Goal: Find specific page/section: Find specific page/section

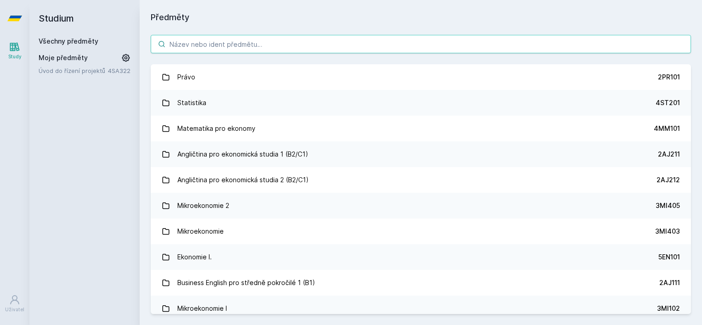
click at [276, 38] on input "search" at bounding box center [421, 44] width 540 height 18
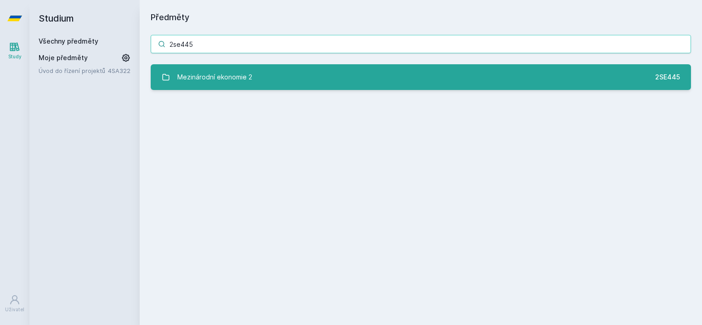
type input "2se445"
click at [266, 68] on link "Mezinárodní ekonomie 2 2SE445" at bounding box center [421, 77] width 540 height 26
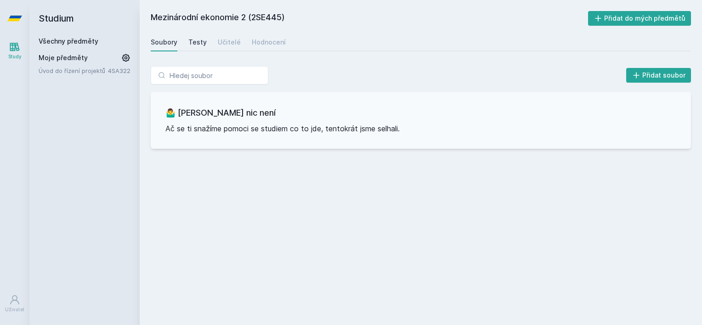
click at [196, 45] on div "Testy" at bounding box center [197, 42] width 18 height 9
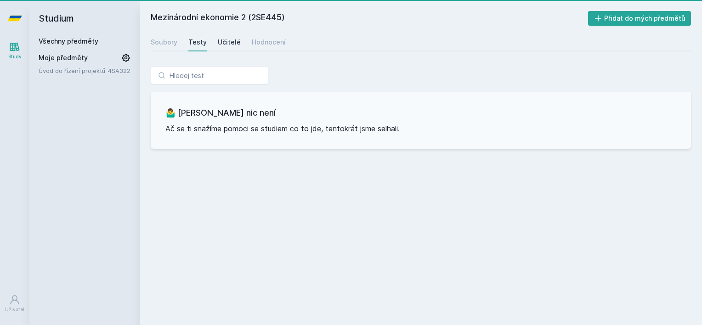
click at [225, 45] on div "Učitelé" at bounding box center [229, 42] width 23 height 9
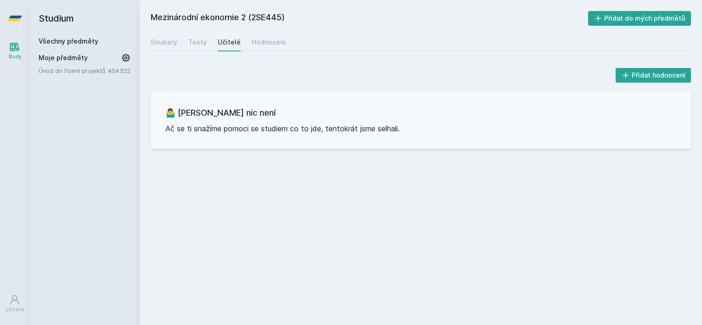
click at [239, 44] on div "Soubory Testy Učitelé Hodnocení" at bounding box center [421, 42] width 540 height 18
click at [232, 45] on div "Učitelé" at bounding box center [229, 42] width 23 height 9
click at [246, 44] on div "Soubory Testy Učitelé Hodnocení" at bounding box center [421, 42] width 540 height 18
click at [252, 42] on div "Hodnocení" at bounding box center [269, 42] width 34 height 9
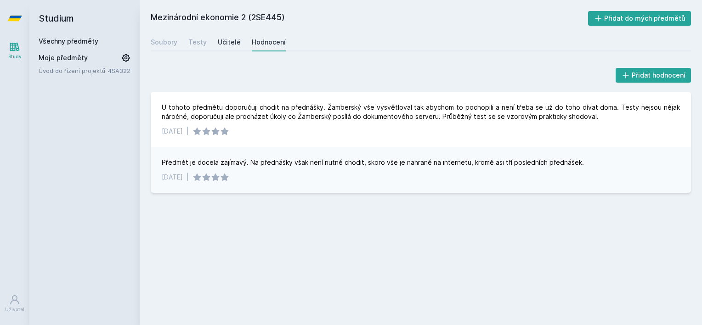
click at [233, 41] on div "Učitelé" at bounding box center [229, 42] width 23 height 9
